Goal: Task Accomplishment & Management: Manage account settings

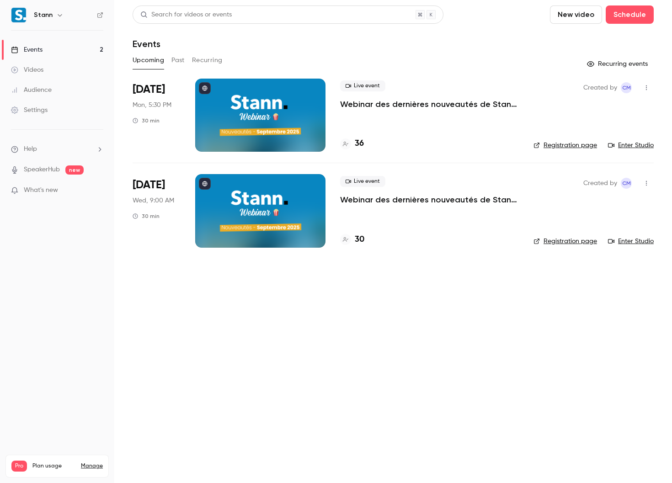
drag, startPoint x: 240, startPoint y: 391, endPoint x: 162, endPoint y: 411, distance: 80.4
click at [240, 336] on main "Search for videos or events New video Schedule Events Upcoming Past Recurring R…" at bounding box center [393, 241] width 558 height 483
click at [72, 336] on nav "Stann Events 2 Videos Audience Settings Help SpeakerHub new What's new Pro Plan…" at bounding box center [57, 241] width 114 height 483
drag, startPoint x: 257, startPoint y: 323, endPoint x: 251, endPoint y: 325, distance: 6.7
click at [258, 322] on main "Search for videos or events New video Schedule Events Upcoming Past Recurring R…" at bounding box center [393, 241] width 558 height 483
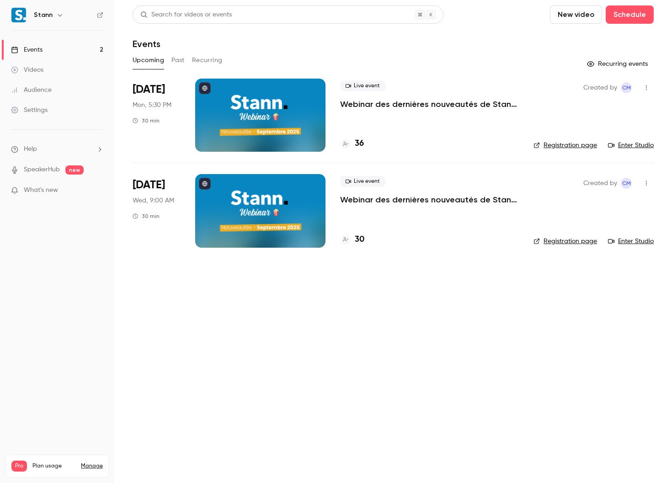
click at [204, 291] on main "Search for videos or events New video Schedule Events Upcoming Past Recurring R…" at bounding box center [393, 241] width 558 height 483
click at [532, 265] on main "Search for videos or events New video Schedule Events Upcoming Past Recurring R…" at bounding box center [393, 241] width 558 height 483
drag, startPoint x: 275, startPoint y: 306, endPoint x: 280, endPoint y: 315, distance: 10.2
click at [275, 306] on main "Search for videos or events New video Schedule Events Upcoming Past Recurring R…" at bounding box center [393, 241] width 558 height 483
drag, startPoint x: 294, startPoint y: 347, endPoint x: 295, endPoint y: 341, distance: 5.8
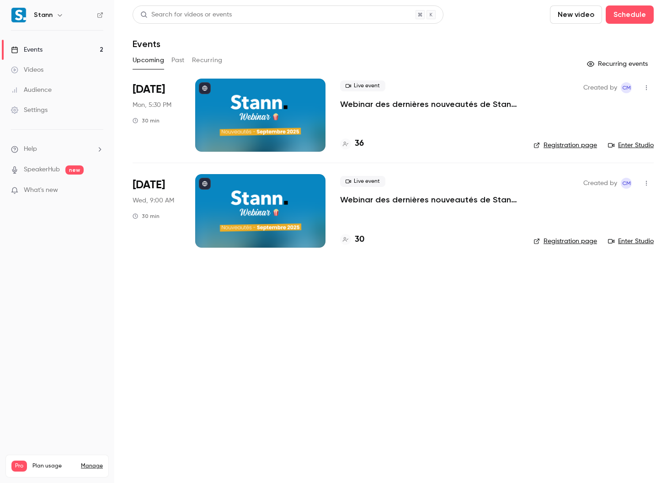
click at [291, 336] on main "Search for videos or events New video Schedule Events Upcoming Past Recurring R…" at bounding box center [393, 241] width 558 height 483
click at [363, 320] on main "Search for videos or events New video Schedule Events Upcoming Past Recurring R…" at bounding box center [393, 241] width 558 height 483
click at [450, 336] on main "Search for videos or events New video Schedule Events Upcoming Past Recurring R…" at bounding box center [393, 241] width 558 height 483
click at [517, 336] on main "Search for videos or events New video Schedule Events Upcoming Past Recurring R…" at bounding box center [393, 241] width 558 height 483
click at [236, 322] on main "Search for videos or events New video Schedule Events Upcoming Past Recurring R…" at bounding box center [393, 241] width 558 height 483
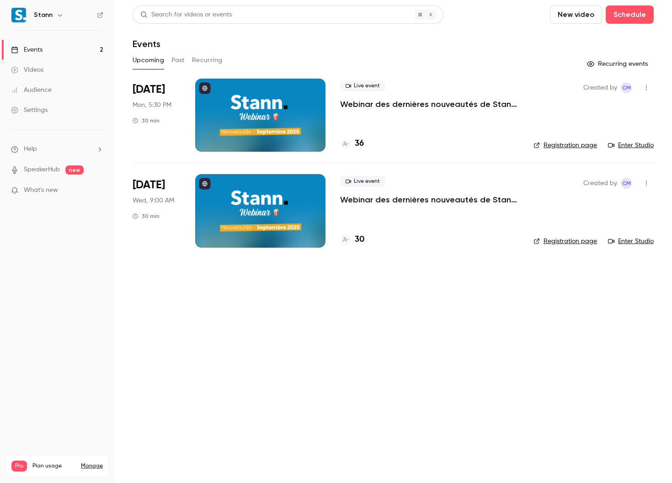
drag, startPoint x: 284, startPoint y: 325, endPoint x: 295, endPoint y: 343, distance: 20.9
click at [285, 325] on main "Search for videos or events New video Schedule Events Upcoming Past Recurring R…" at bounding box center [393, 241] width 558 height 483
click at [267, 117] on div at bounding box center [260, 115] width 130 height 73
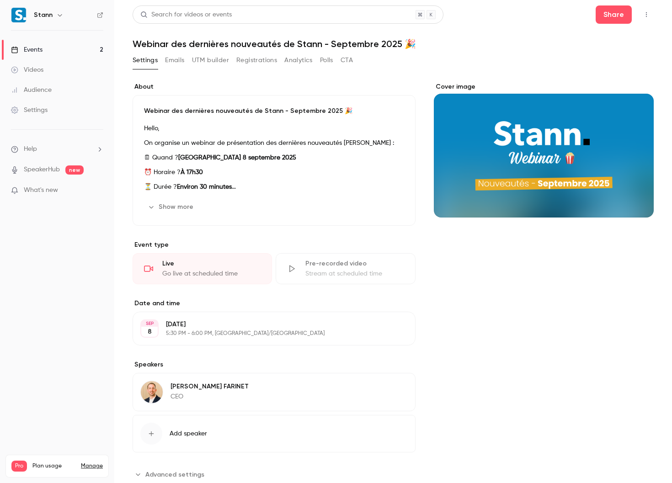
click at [322, 59] on button "Polls" at bounding box center [326, 60] width 13 height 15
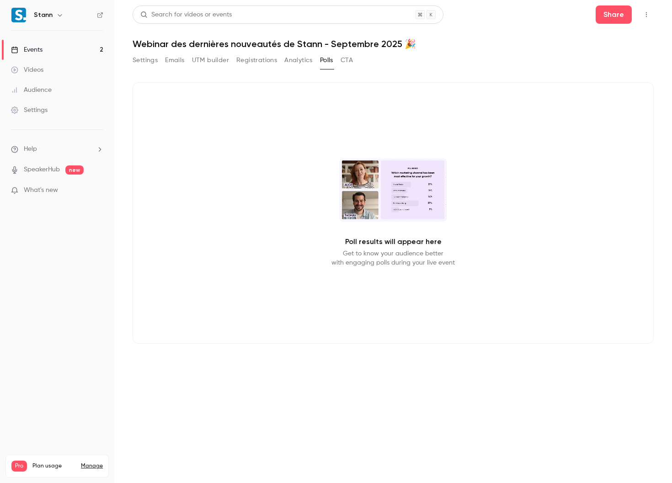
click at [345, 57] on button "CTA" at bounding box center [347, 60] width 12 height 15
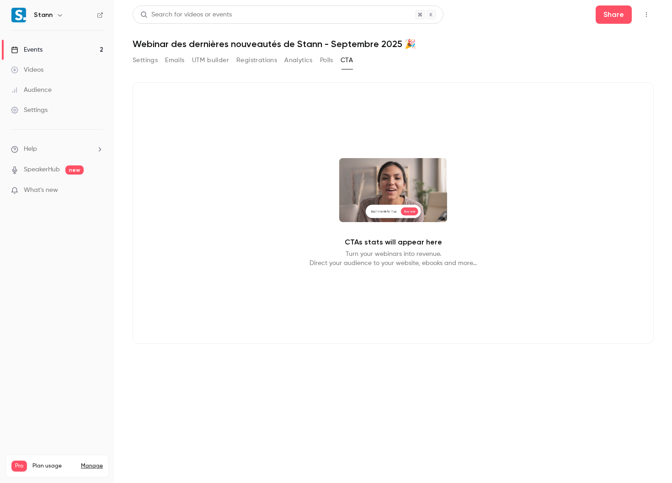
click at [315, 61] on div "Settings Emails UTM builder Registrations Analytics Polls CTA" at bounding box center [243, 60] width 220 height 15
click at [301, 60] on button "Analytics" at bounding box center [298, 60] width 28 height 15
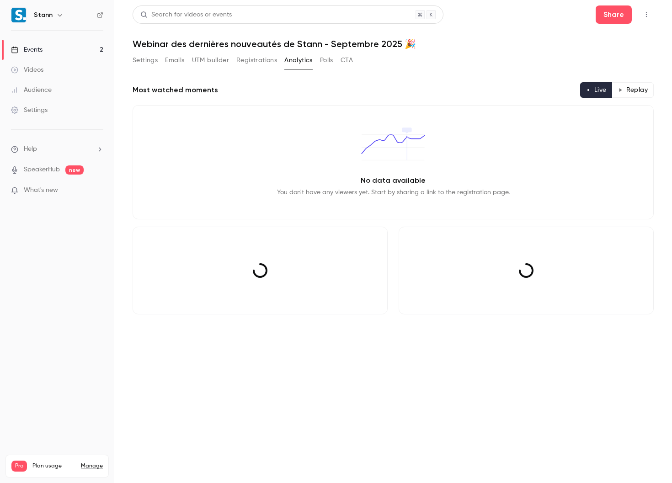
click at [257, 61] on button "Registrations" at bounding box center [256, 60] width 41 height 15
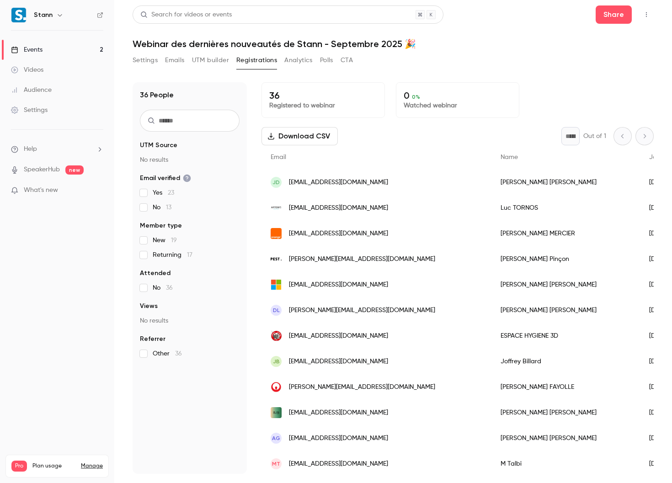
click at [213, 58] on button "UTM builder" at bounding box center [210, 60] width 37 height 15
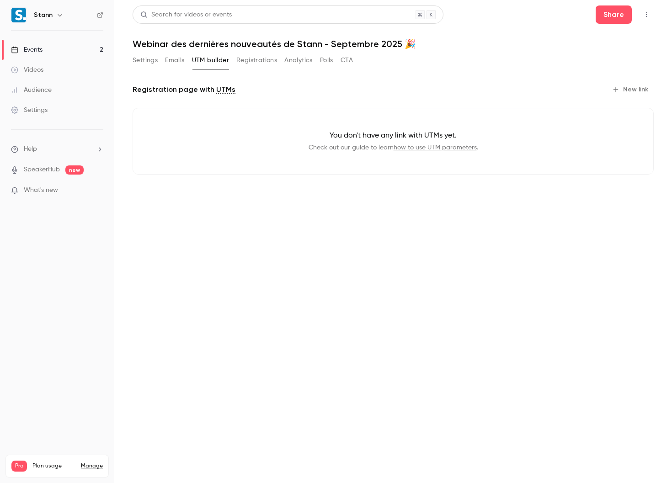
click at [253, 61] on button "Registrations" at bounding box center [256, 60] width 41 height 15
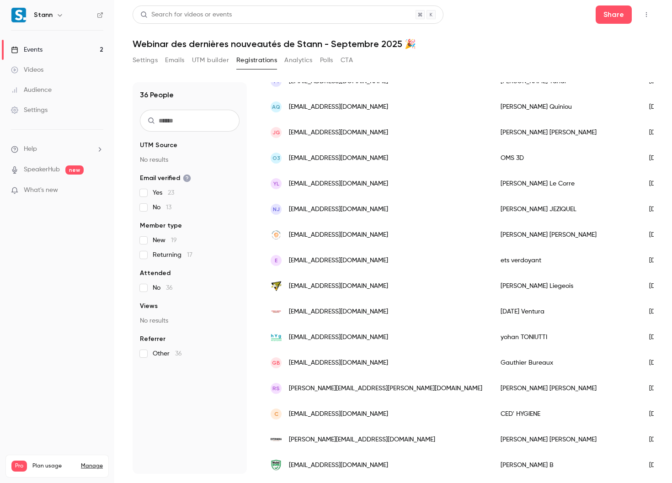
scroll to position [624, 0]
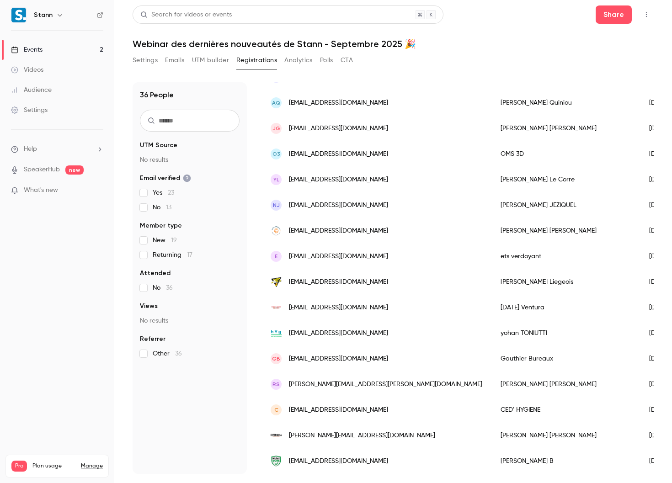
click at [135, 62] on button "Settings" at bounding box center [145, 60] width 25 height 15
